Goal: Information Seeking & Learning: Find specific fact

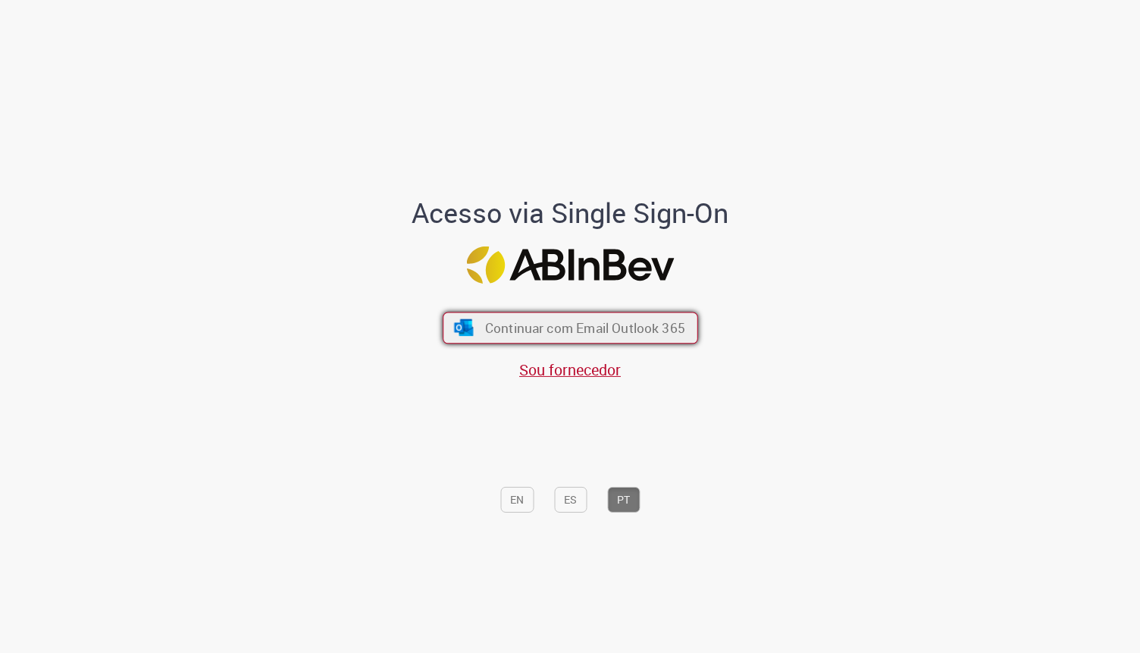
click at [631, 329] on span "Continuar com Email Outlook 365" at bounding box center [584, 327] width 200 height 17
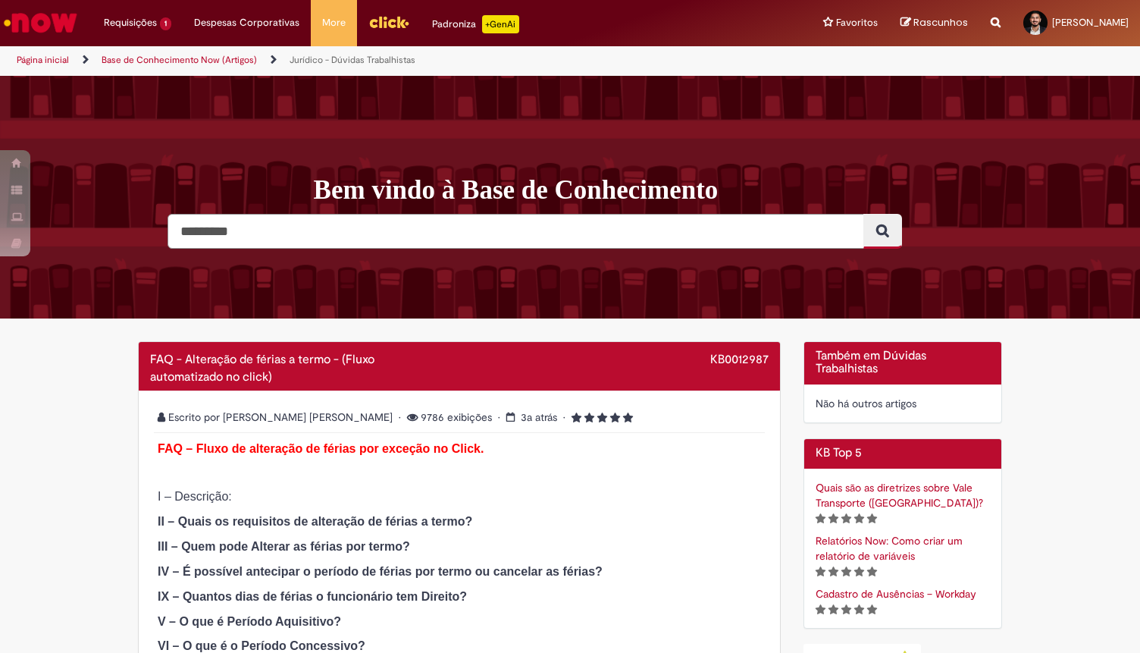
click at [523, 228] on input "Pesquisar" at bounding box center [515, 231] width 697 height 35
type input "**********"
click at [863, 214] on button "Pesquisar" at bounding box center [882, 231] width 39 height 35
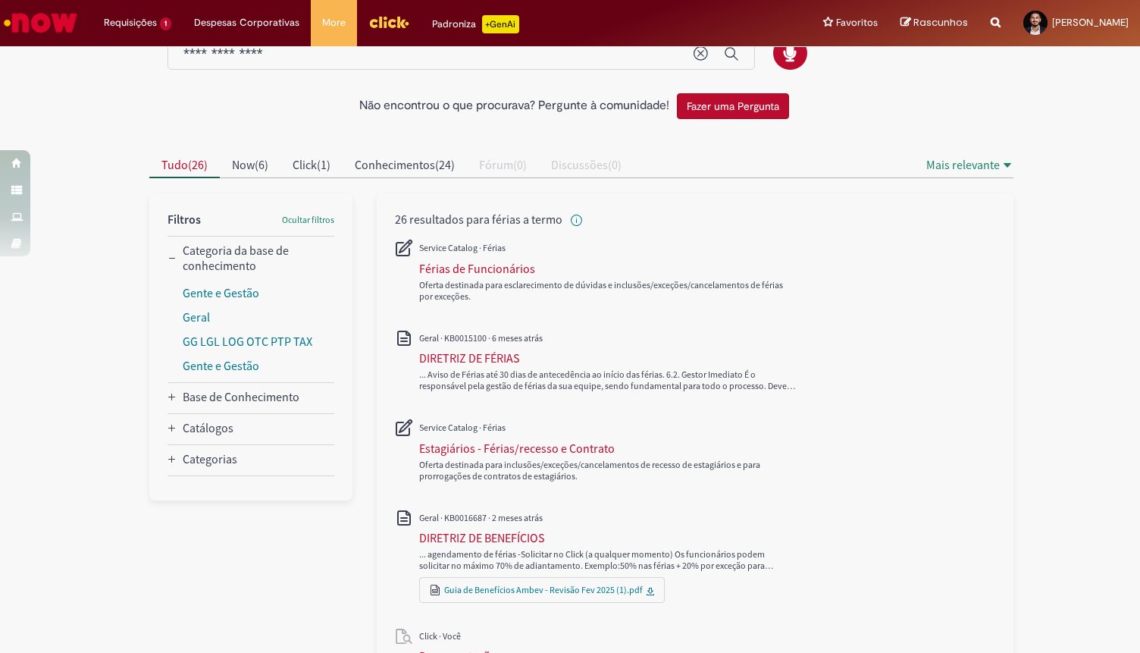
scroll to position [48, 0]
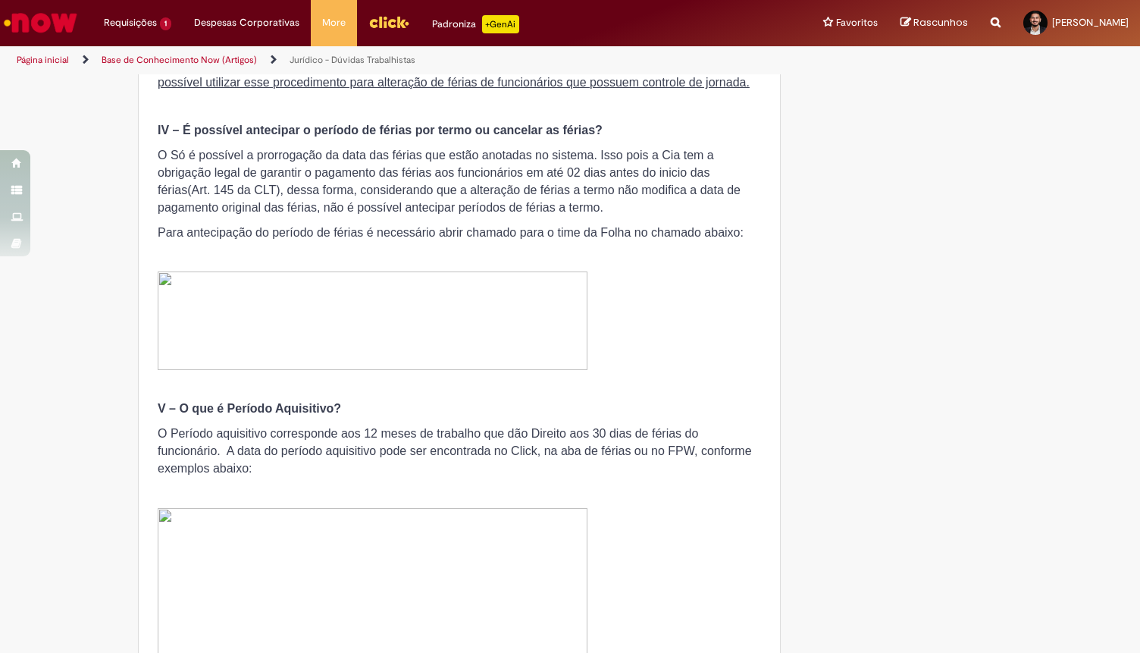
scroll to position [1133, 0]
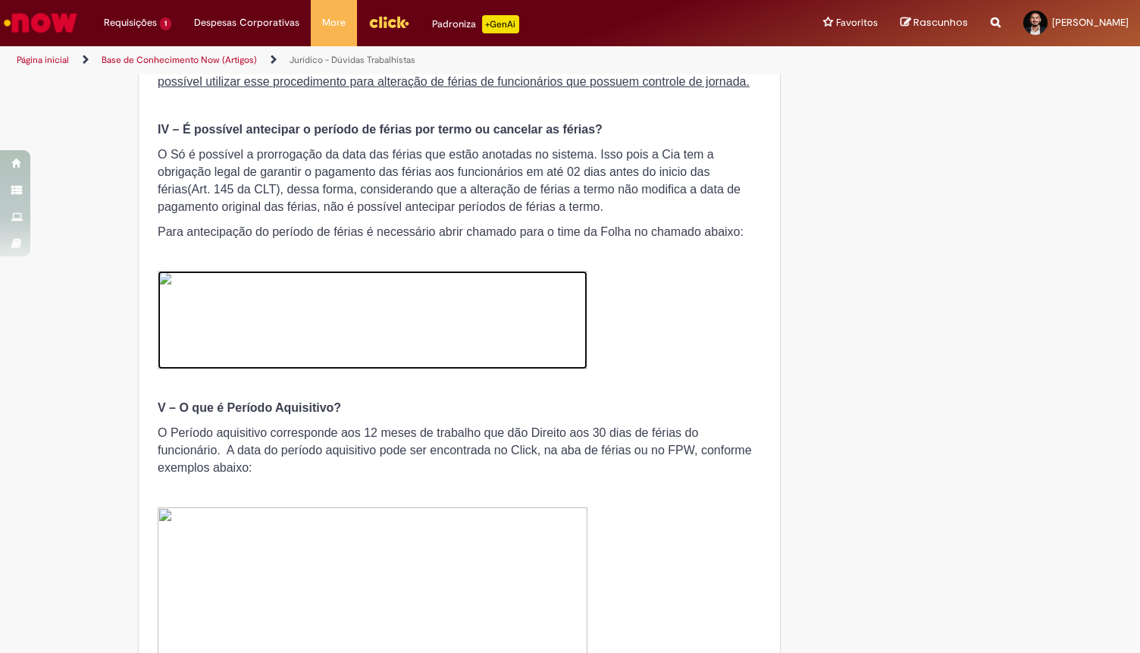
click at [440, 316] on img at bounding box center [373, 320] width 430 height 99
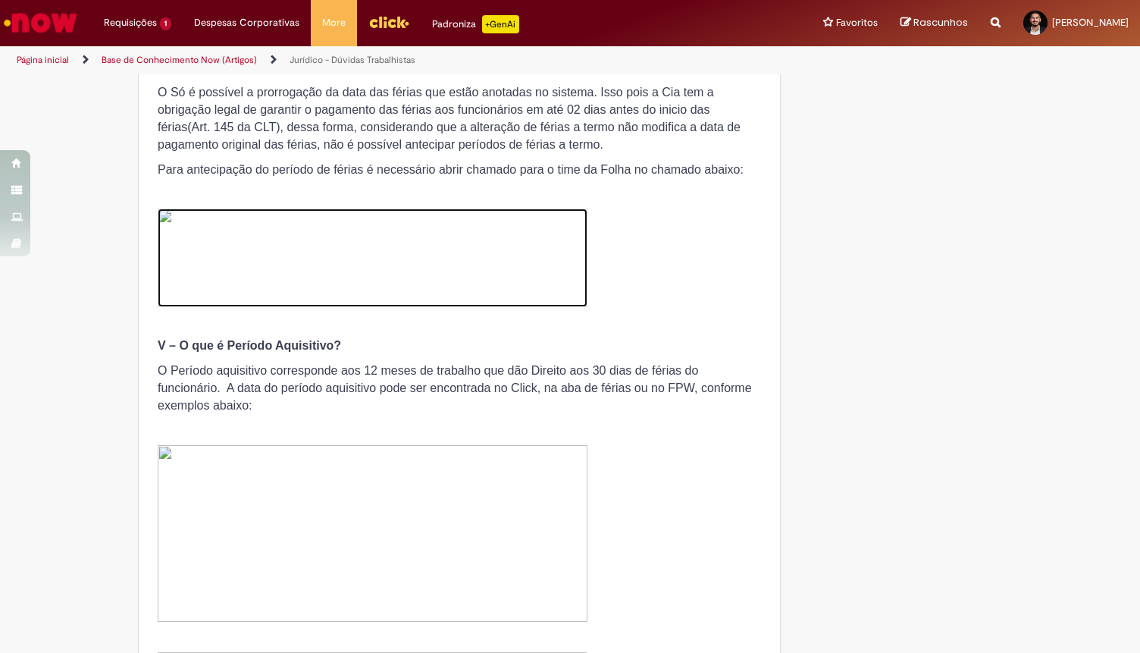
scroll to position [1199, 0]
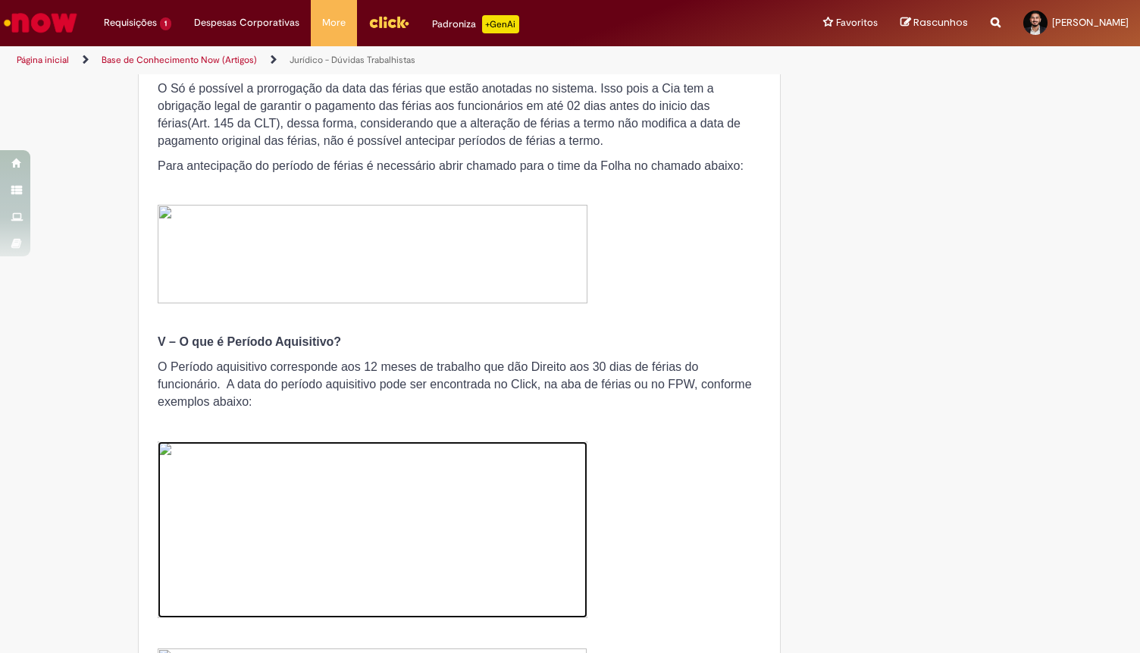
click at [340, 459] on img at bounding box center [373, 529] width 430 height 177
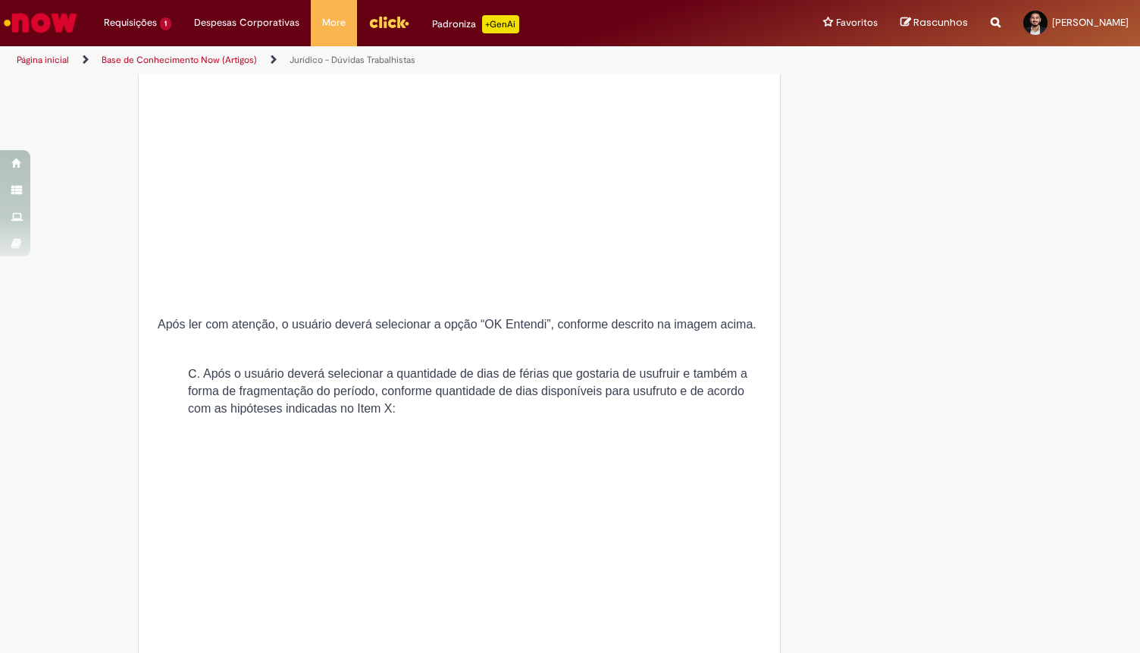
scroll to position [3485, 0]
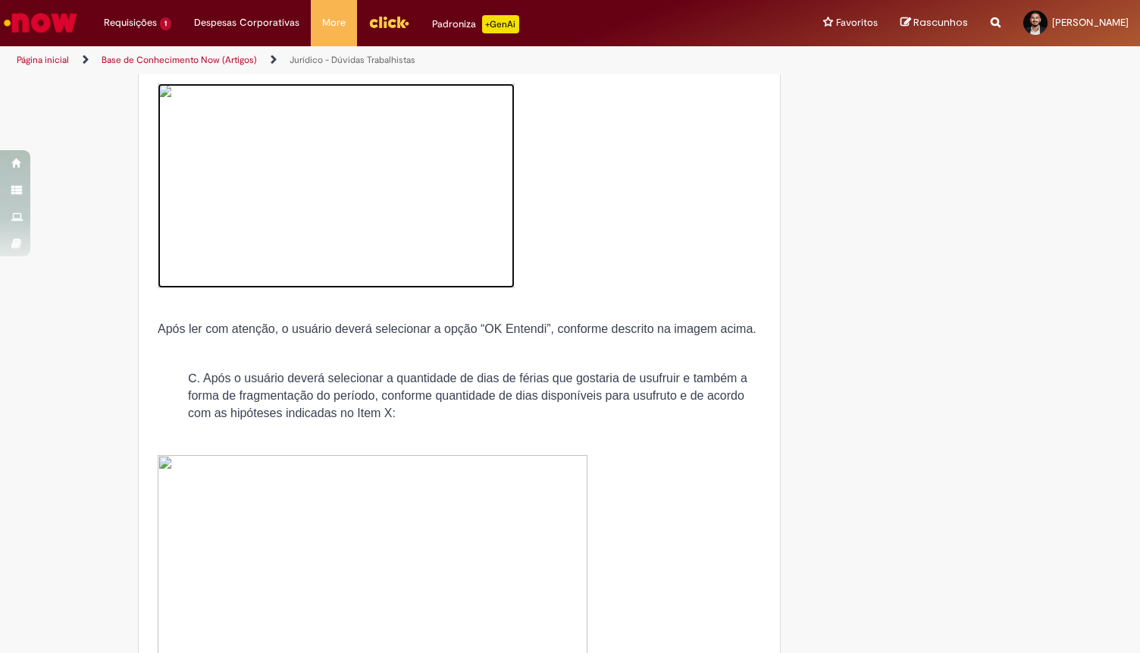
click at [415, 165] on img at bounding box center [336, 185] width 357 height 205
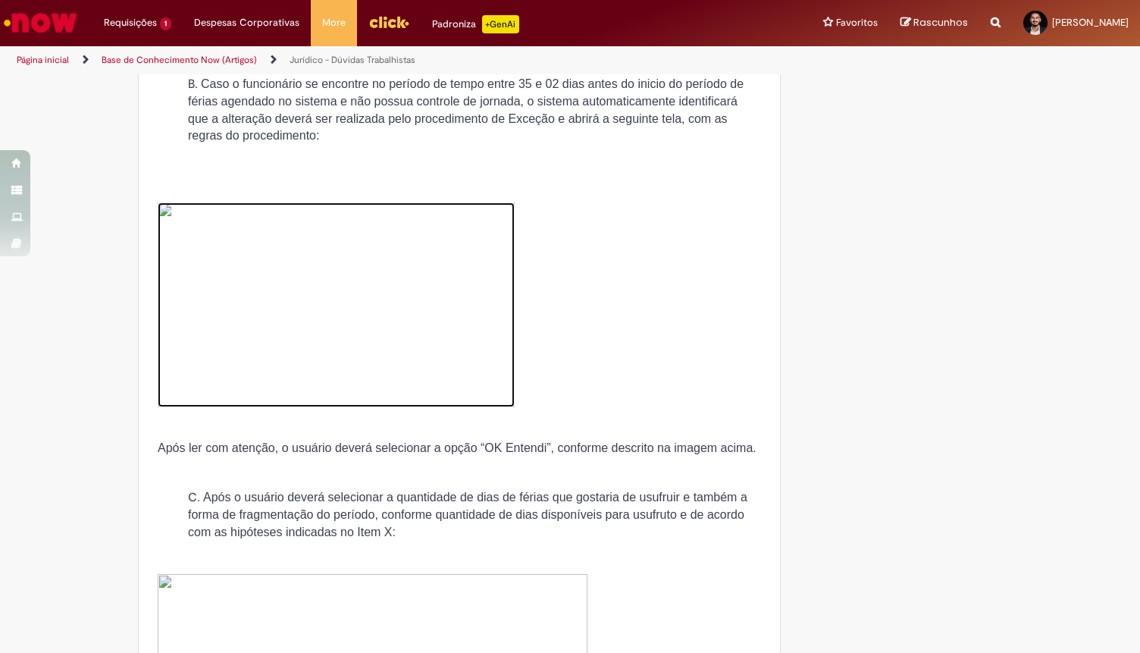
scroll to position [3361, 0]
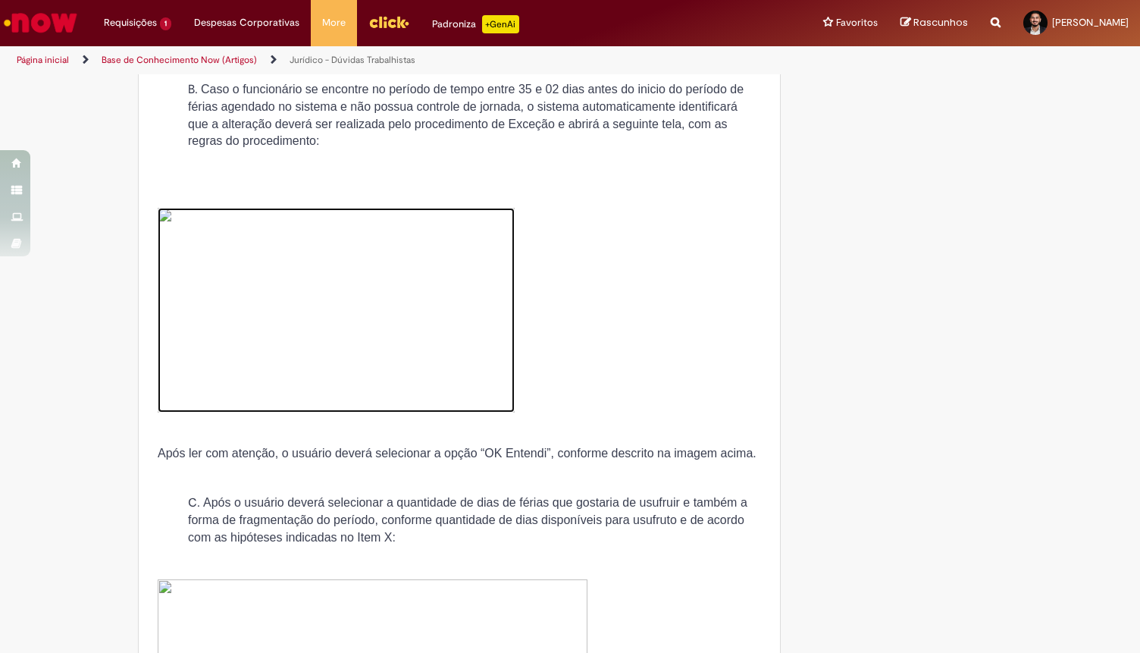
click at [336, 255] on img at bounding box center [336, 310] width 357 height 205
click at [315, 352] on img at bounding box center [336, 310] width 357 height 205
click at [315, 325] on img at bounding box center [336, 310] width 357 height 205
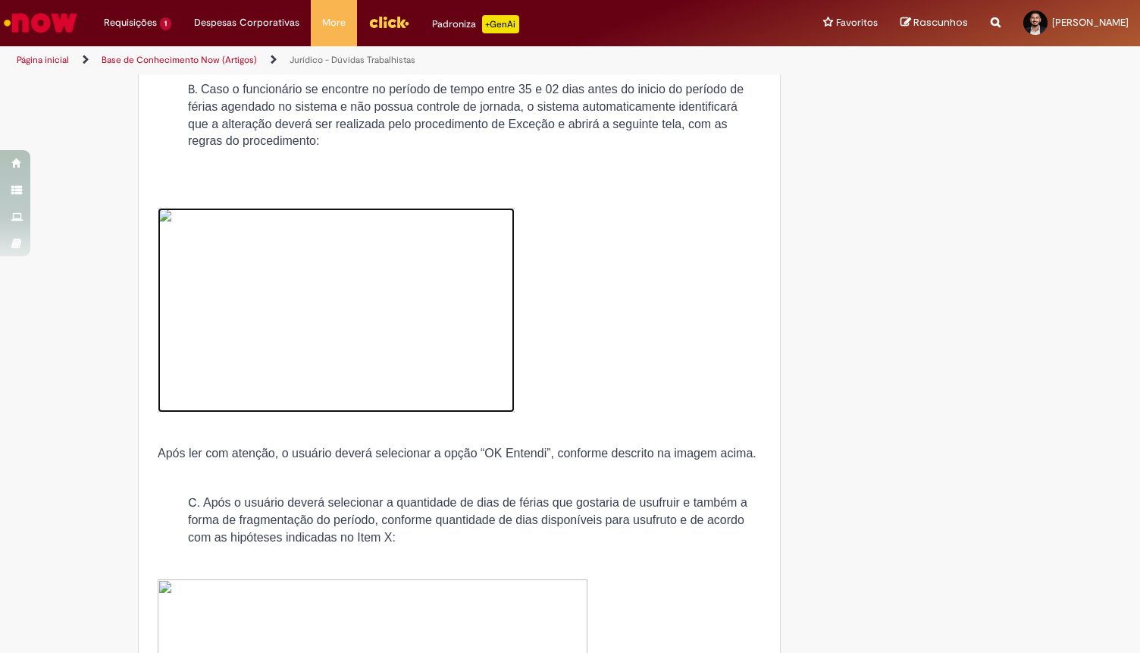
click at [315, 325] on img at bounding box center [336, 310] width 357 height 205
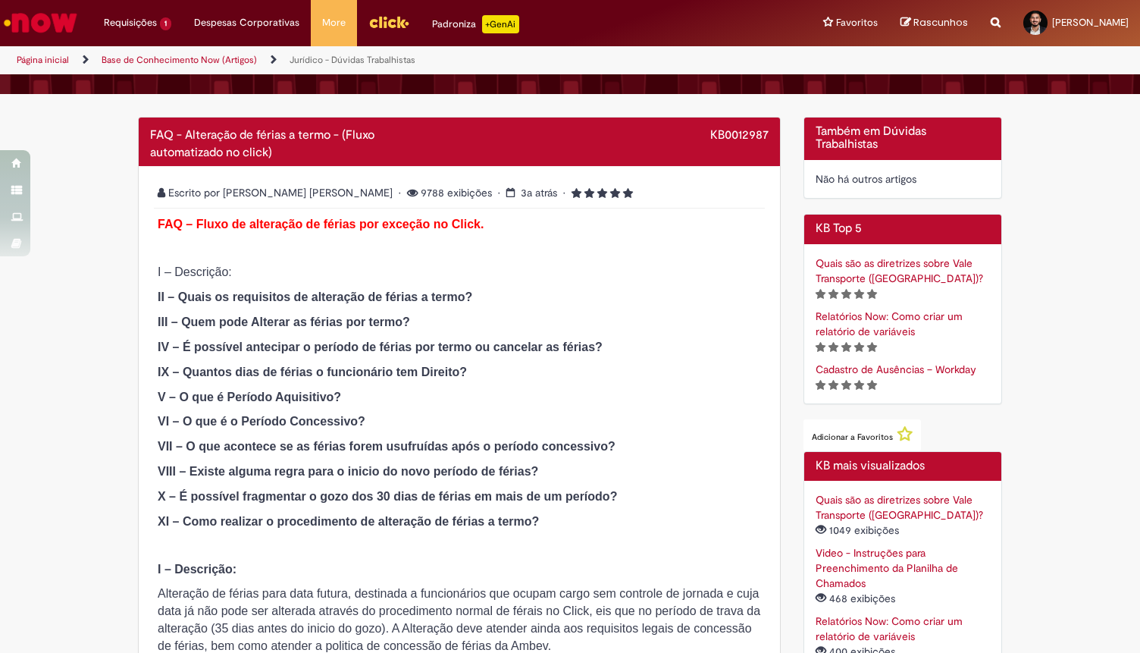
scroll to position [0, 0]
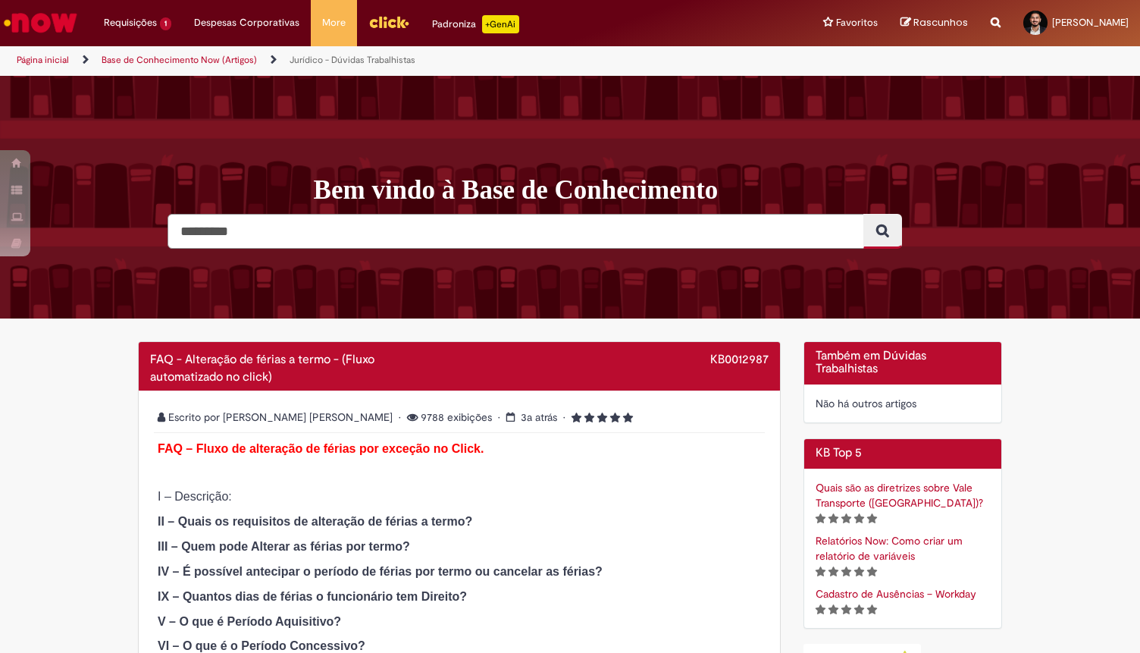
click at [422, 221] on input "Pesquisar" at bounding box center [515, 231] width 697 height 35
type input "******"
click at [863, 214] on button "Pesquisar" at bounding box center [882, 231] width 39 height 35
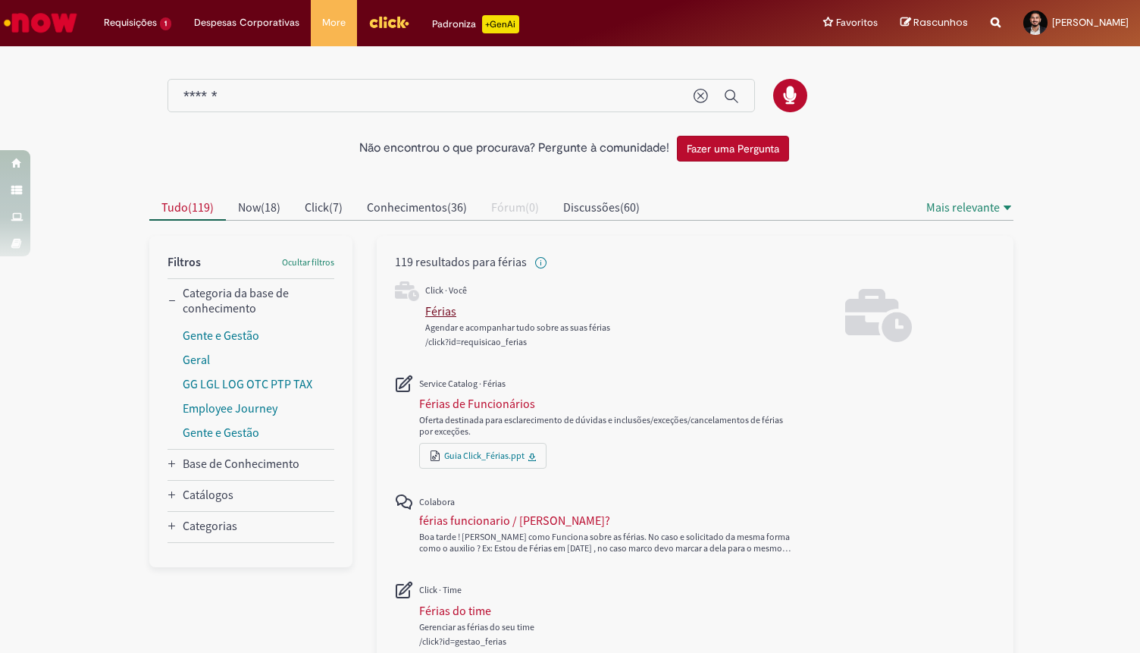
click at [447, 310] on div "Férias" at bounding box center [440, 310] width 31 height 15
